Goal: Information Seeking & Learning: Learn about a topic

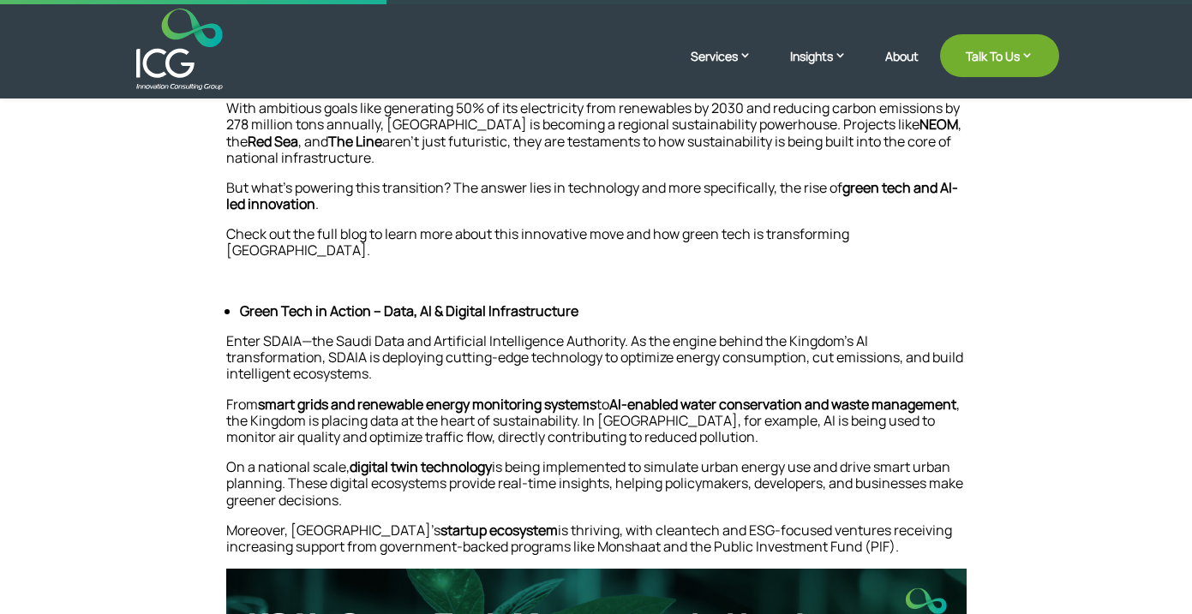
scroll to position [551, 0]
drag, startPoint x: 261, startPoint y: 320, endPoint x: 626, endPoint y: 313, distance: 365.1
click at [626, 333] on p "Enter SDAIA—the Saudi Data and Artificial Intelligence Authority. As the engine…" at bounding box center [596, 364] width 740 height 63
copy p "SDAIA—the Saudi Data and Artificial Intelligence Authority."
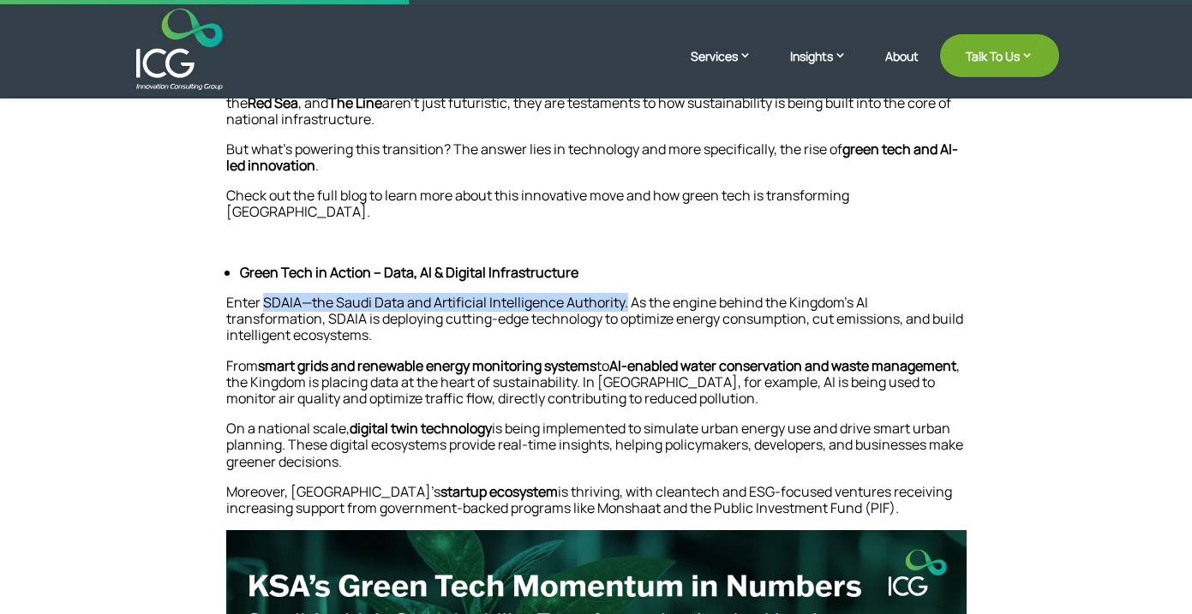
scroll to position [603, 0]
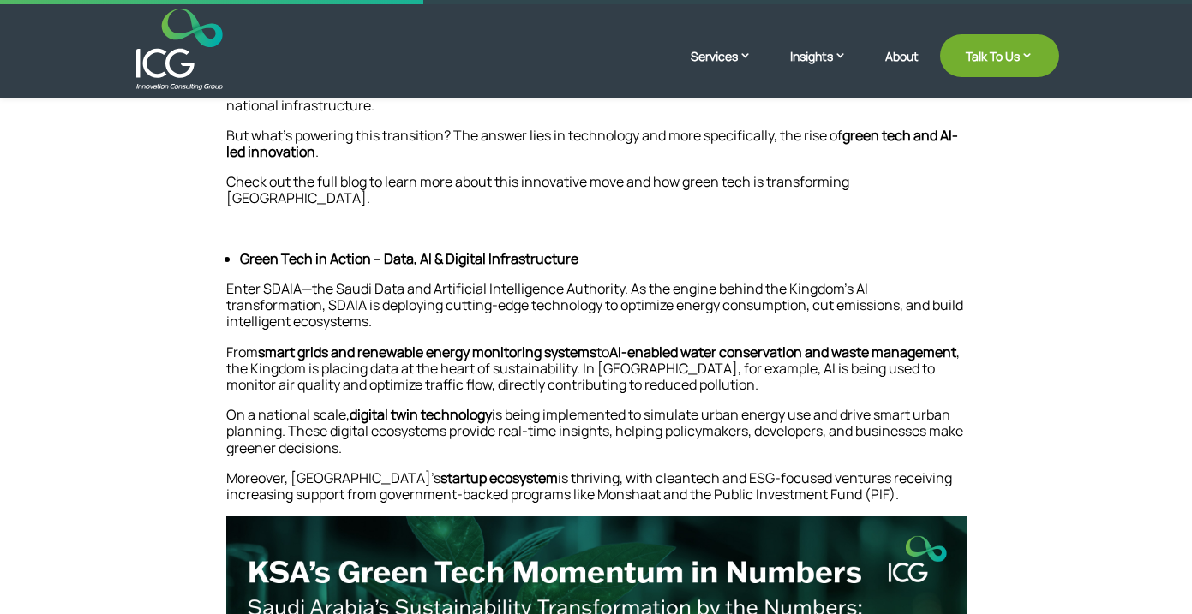
click at [798, 343] on strong "AI-enabled water conservation and waste management" at bounding box center [782, 352] width 347 height 19
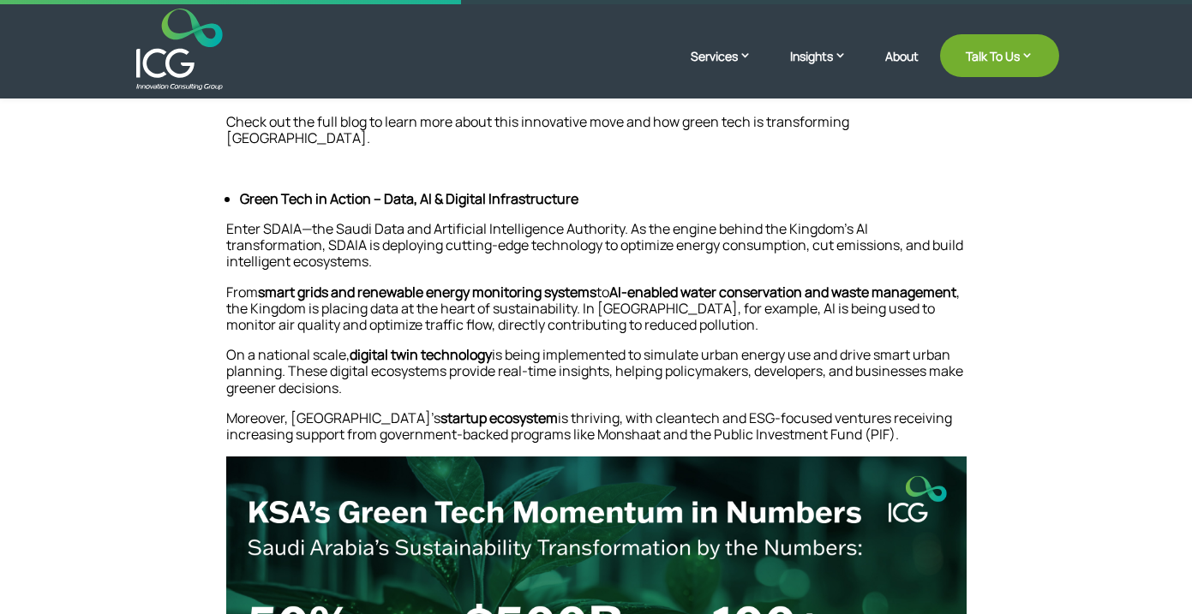
scroll to position [666, 0]
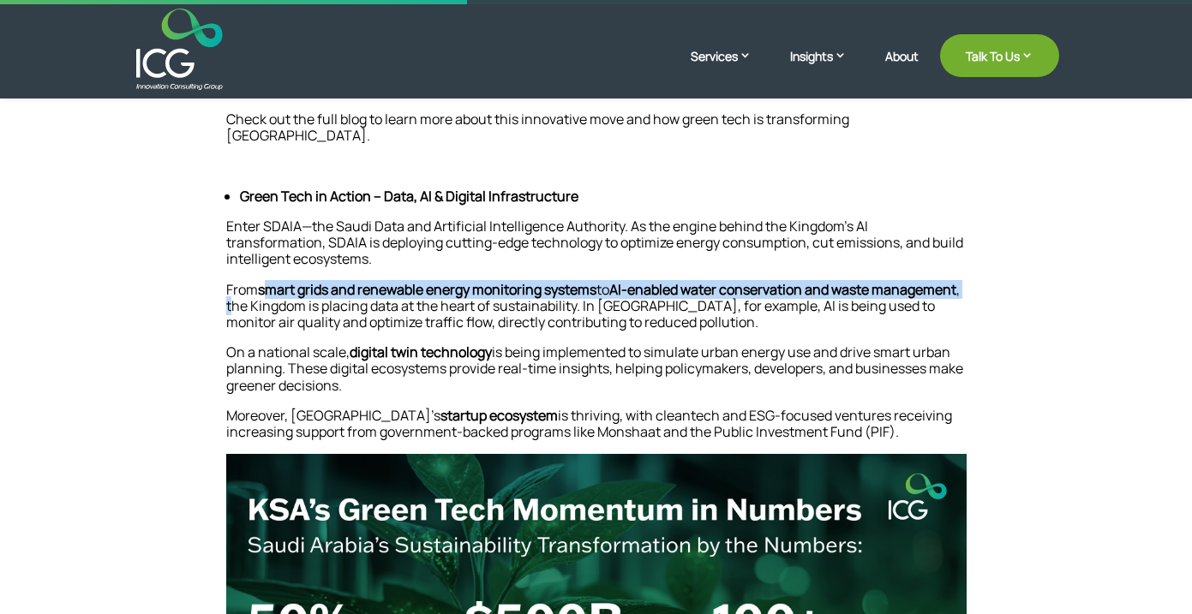
drag, startPoint x: 265, startPoint y: 268, endPoint x: 326, endPoint y: 278, distance: 61.6
click at [326, 282] on p "From smart grids and renewable energy monitoring systems to AI-enabled water co…" at bounding box center [596, 313] width 740 height 63
drag, startPoint x: 257, startPoint y: 268, endPoint x: 398, endPoint y: 286, distance: 142.5
click at [398, 286] on p "From smart grids and renewable energy monitoring systems to AI-enabled water co…" at bounding box center [596, 313] width 740 height 63
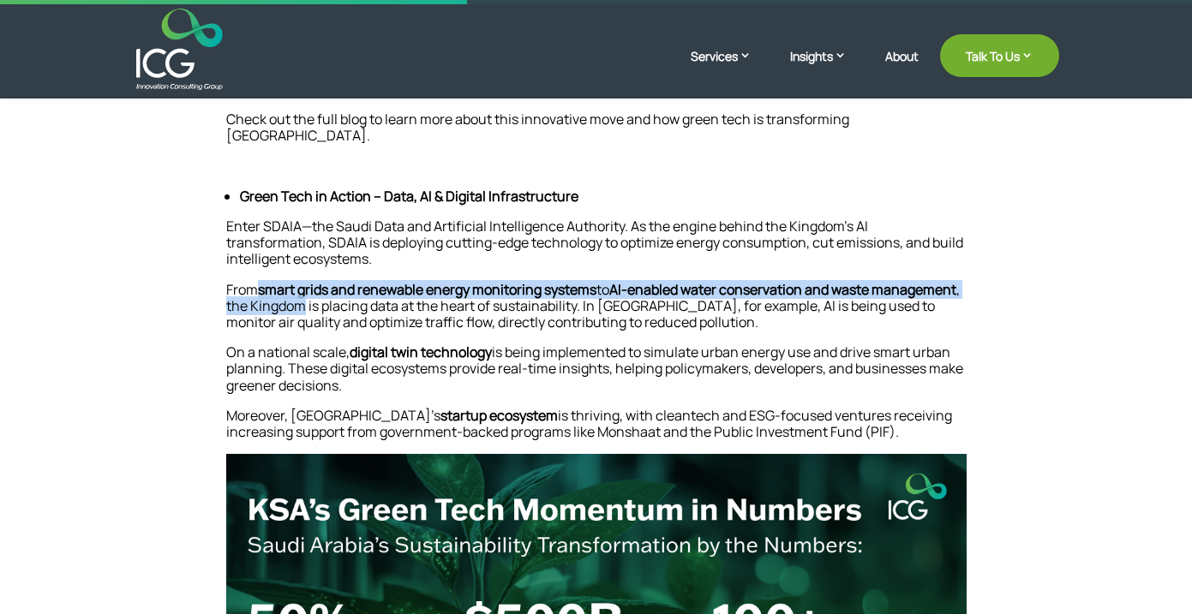
click at [387, 284] on p "From smart grids and renewable energy monitoring systems to AI-enabled water co…" at bounding box center [596, 313] width 740 height 63
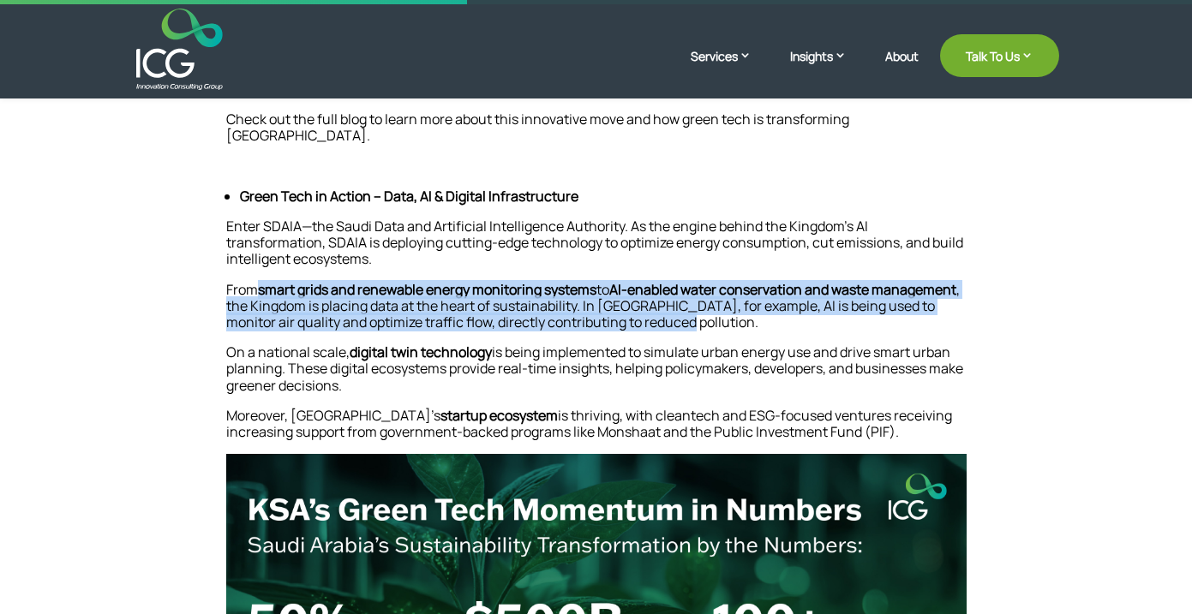
drag, startPoint x: 817, startPoint y: 308, endPoint x: 252, endPoint y: 264, distance: 566.4
click at [252, 282] on p "From smart grids and renewable energy monitoring systems to AI-enabled water co…" at bounding box center [596, 313] width 740 height 63
copy p "smart grids and renewable energy monitoring systems to AI-enabled water conserv…"
